Goal: Transaction & Acquisition: Book appointment/travel/reservation

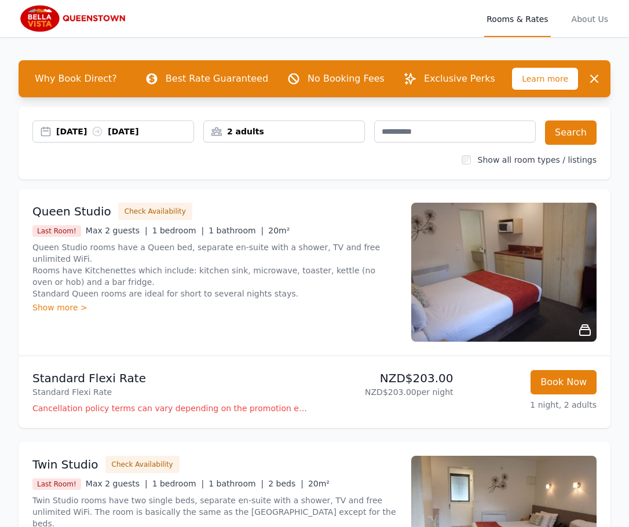
click at [103, 134] on icon at bounding box center [98, 132] width 12 height 12
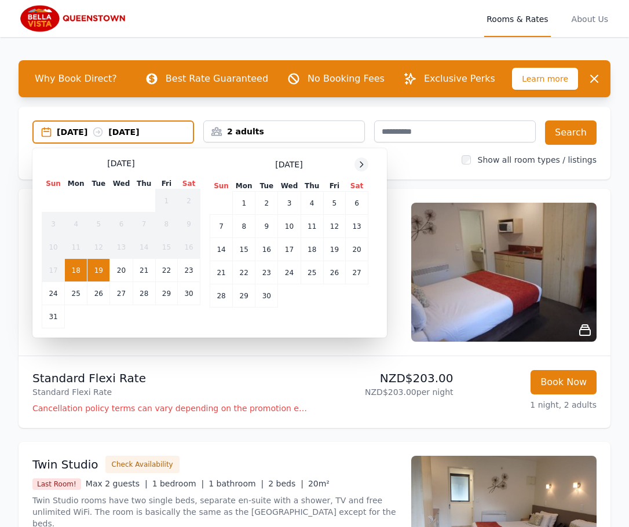
click at [362, 163] on icon at bounding box center [361, 164] width 3 height 5
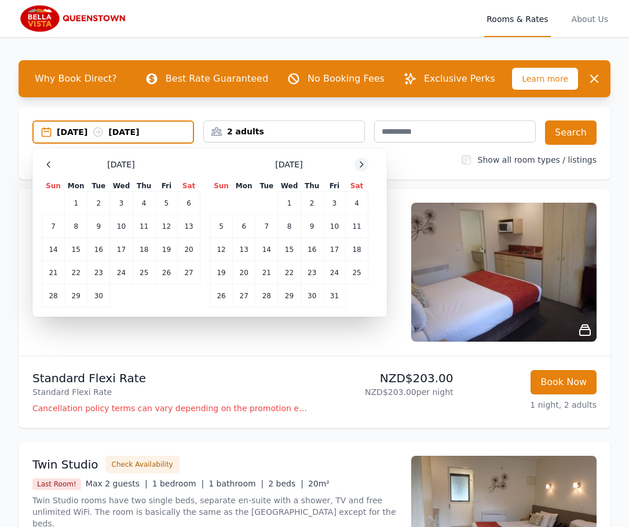
click at [362, 163] on icon at bounding box center [361, 164] width 3 height 5
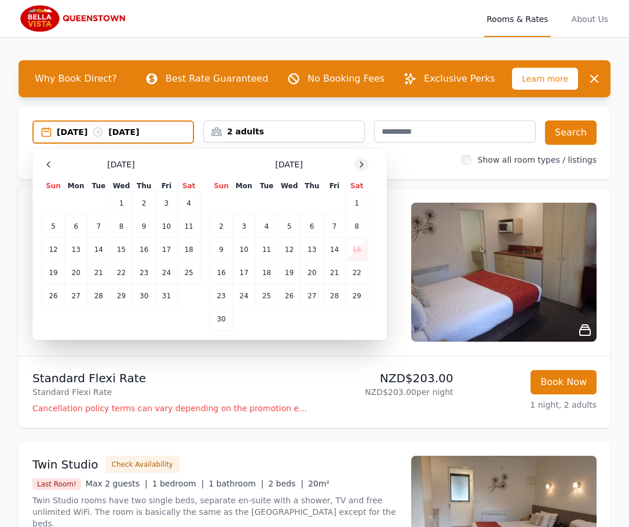
click at [362, 163] on icon at bounding box center [361, 164] width 3 height 5
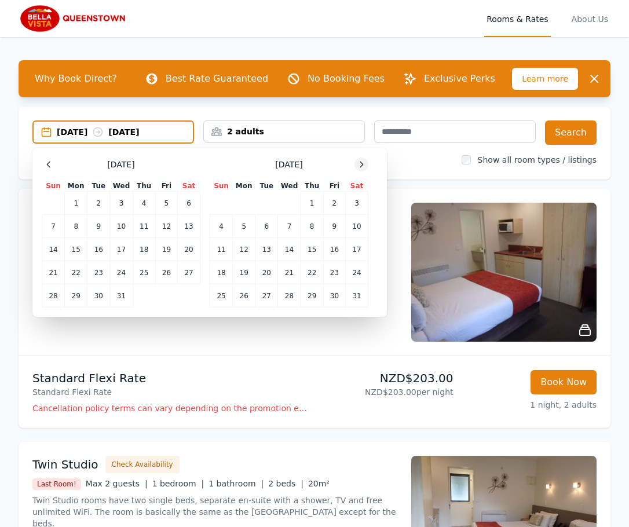
click at [362, 163] on icon at bounding box center [361, 164] width 3 height 5
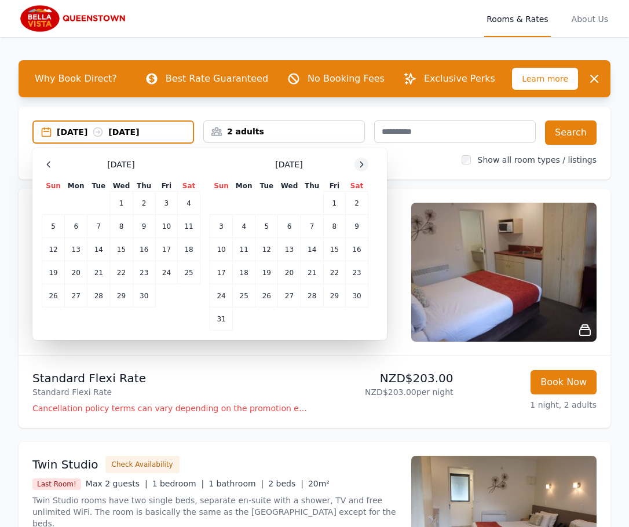
click at [362, 163] on icon at bounding box center [361, 164] width 3 height 5
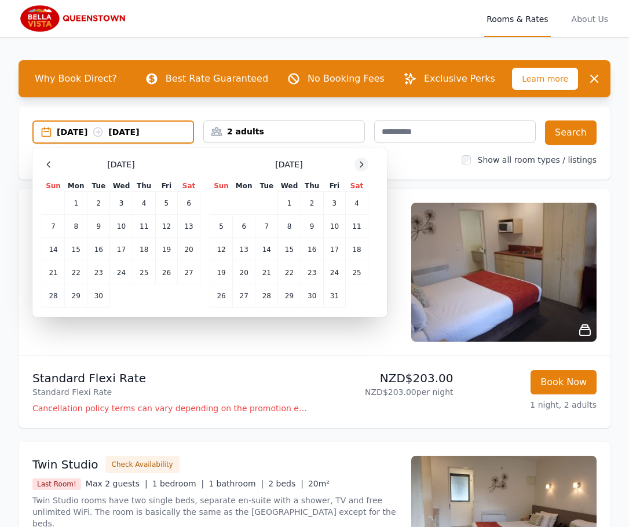
click at [362, 163] on icon at bounding box center [361, 164] width 3 height 5
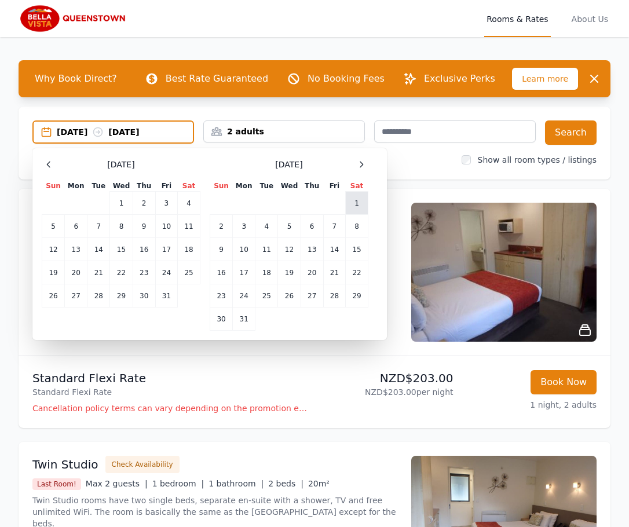
click at [357, 202] on td "1" at bounding box center [357, 203] width 23 height 23
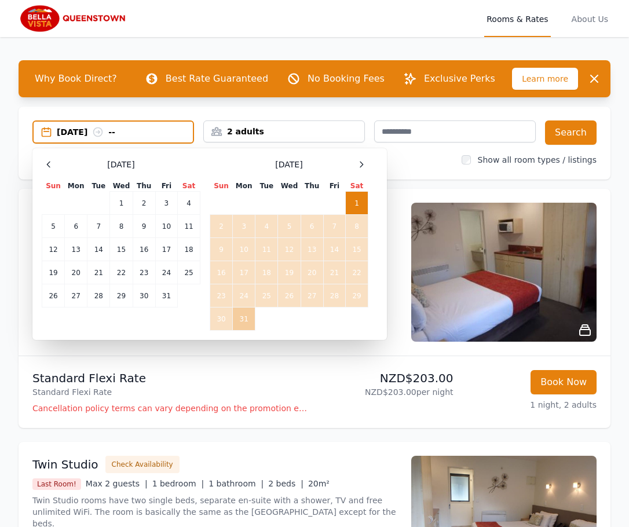
click at [245, 320] on td "31" at bounding box center [244, 319] width 23 height 23
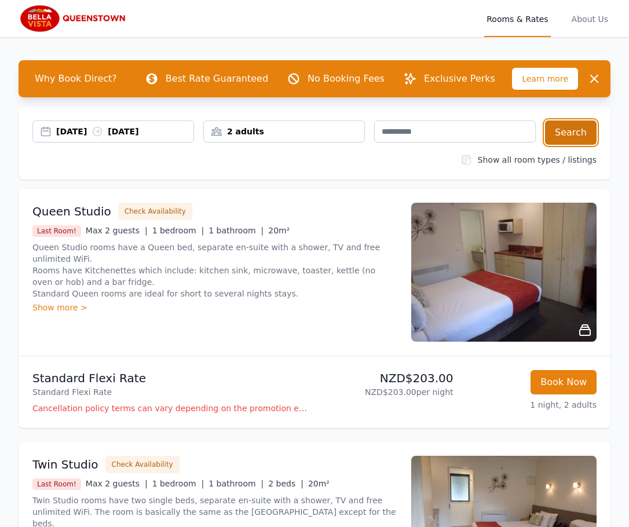
click at [580, 130] on button "Search" at bounding box center [571, 133] width 52 height 24
